Goal: Task Accomplishment & Management: Manage account settings

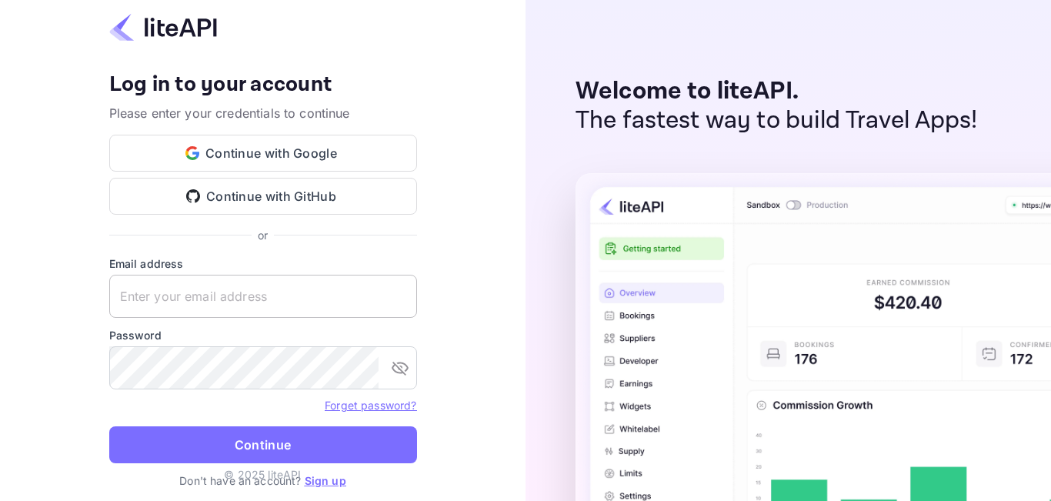
click at [269, 292] on input "text" at bounding box center [263, 296] width 308 height 43
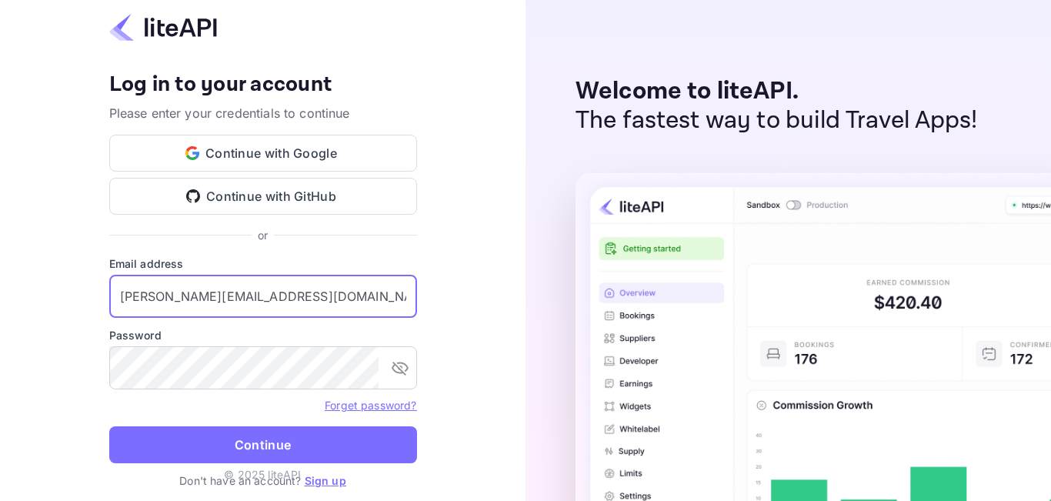
type input "[PERSON_NAME][EMAIL_ADDRESS][DOMAIN_NAME]"
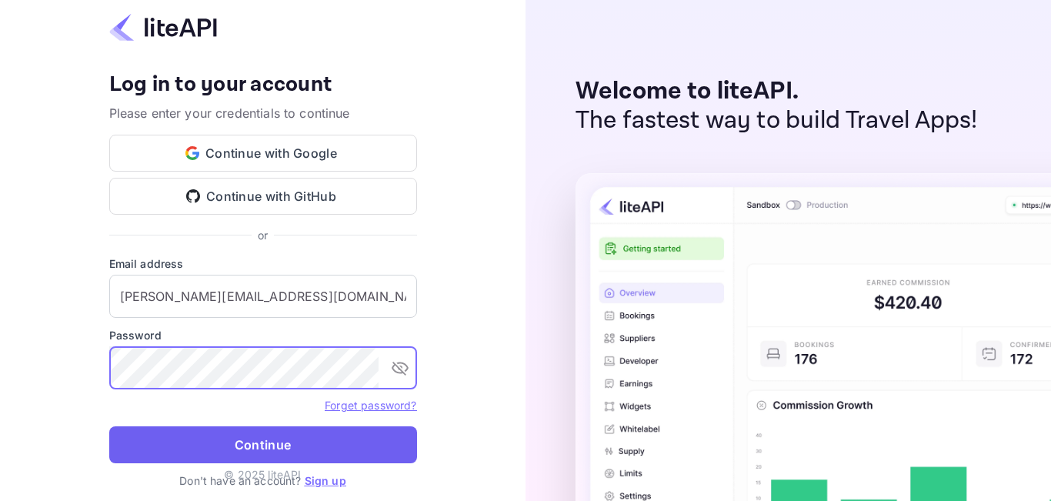
click at [227, 445] on button "Continue" at bounding box center [263, 444] width 308 height 37
